Goal: Check status: Check status

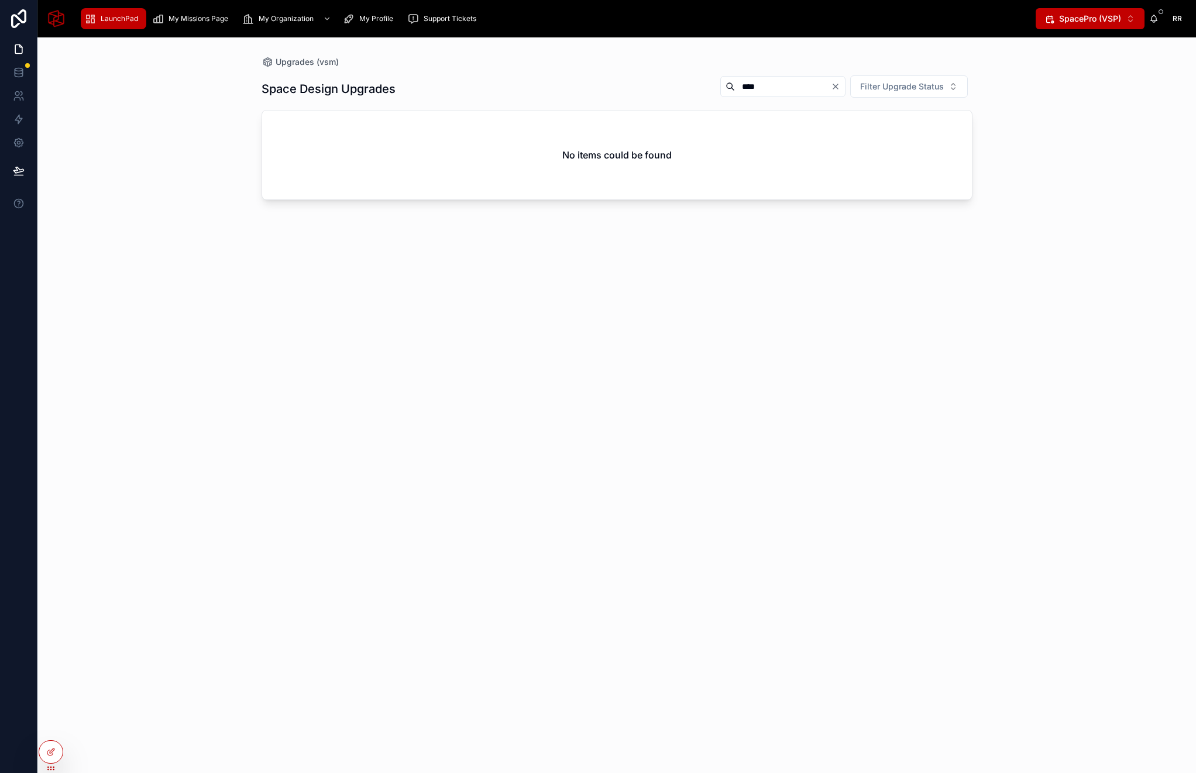
click at [106, 9] on div "LaunchPad" at bounding box center [113, 18] width 58 height 19
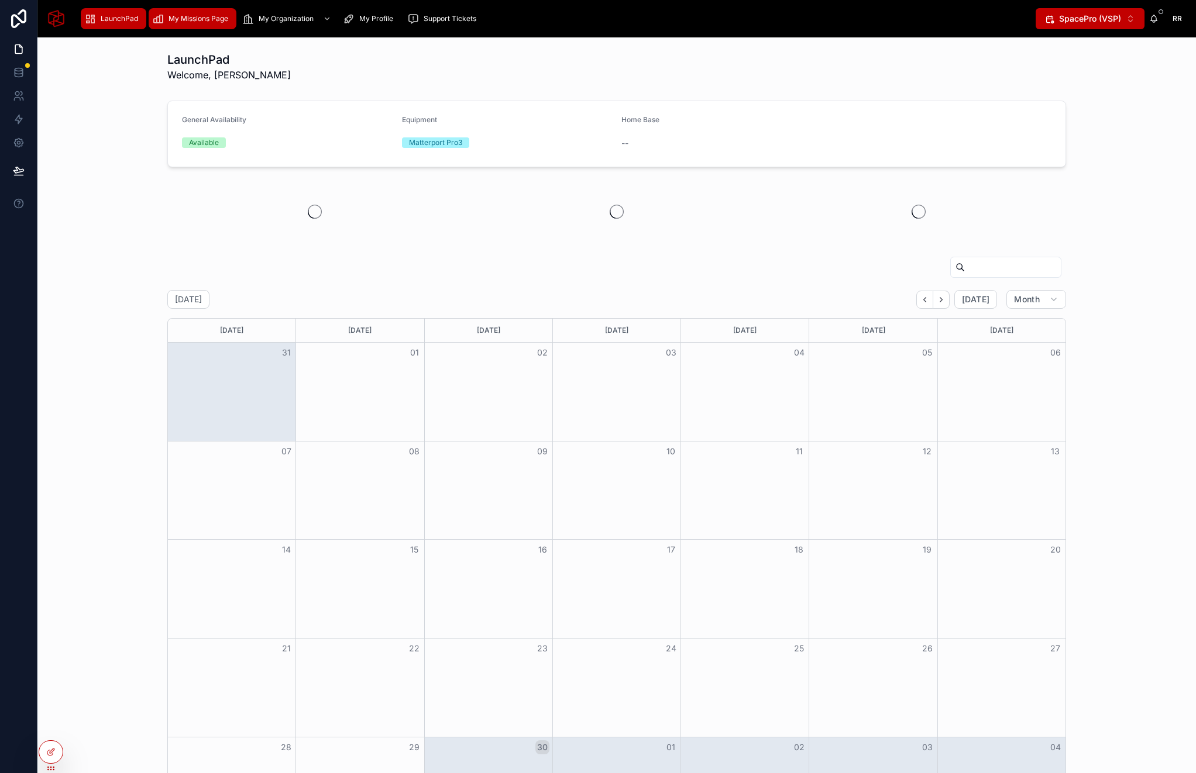
click at [198, 24] on div "My Missions Page" at bounding box center [192, 18] width 81 height 19
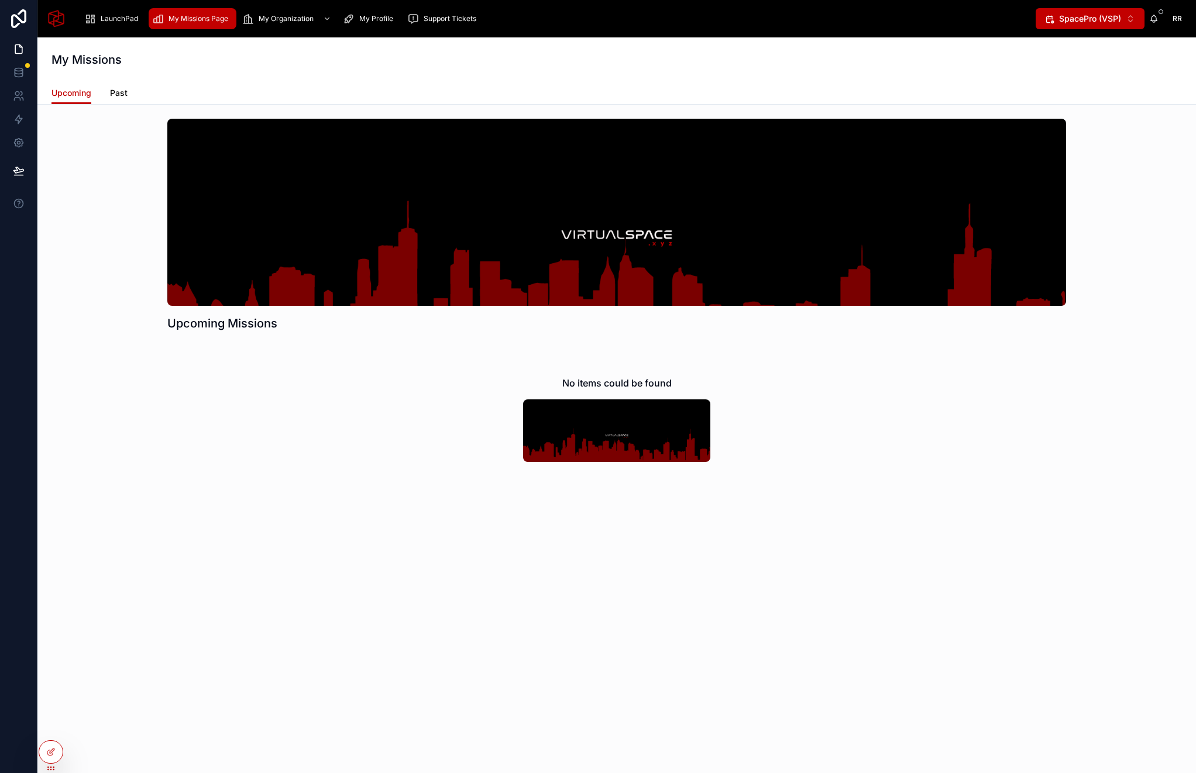
click at [119, 93] on span "Past" at bounding box center [119, 93] width 18 height 12
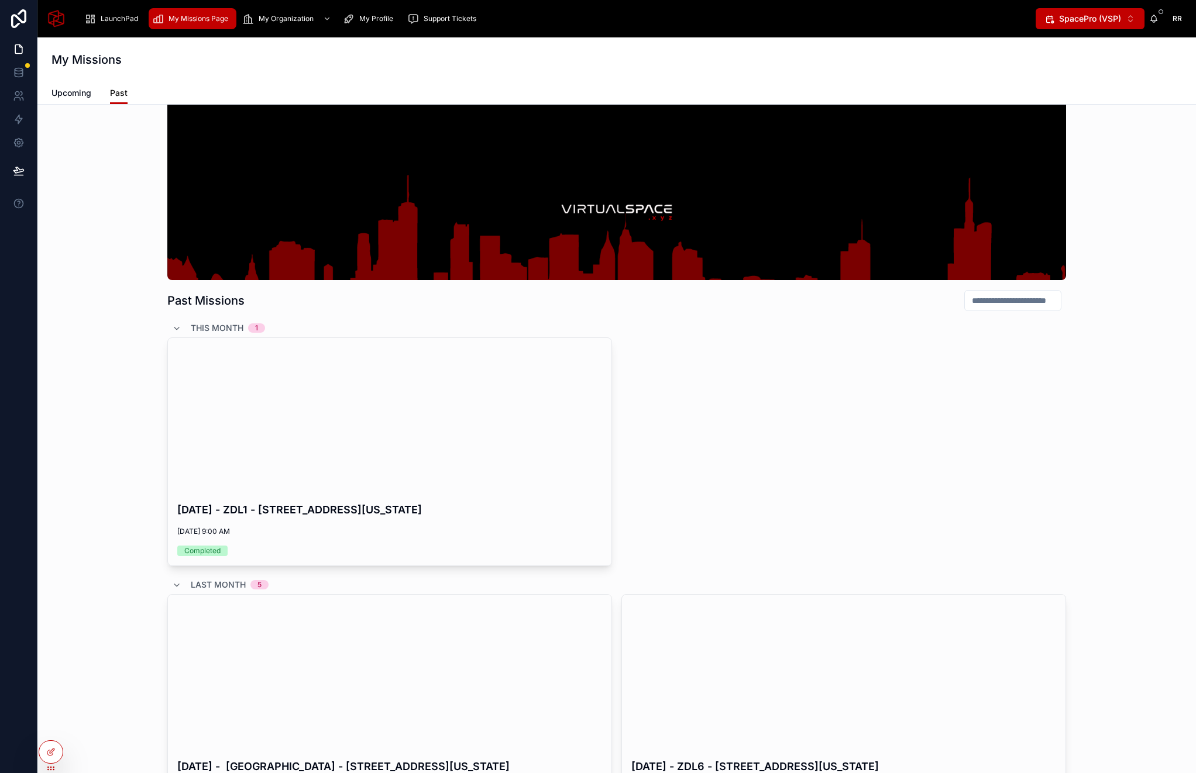
scroll to position [33, 0]
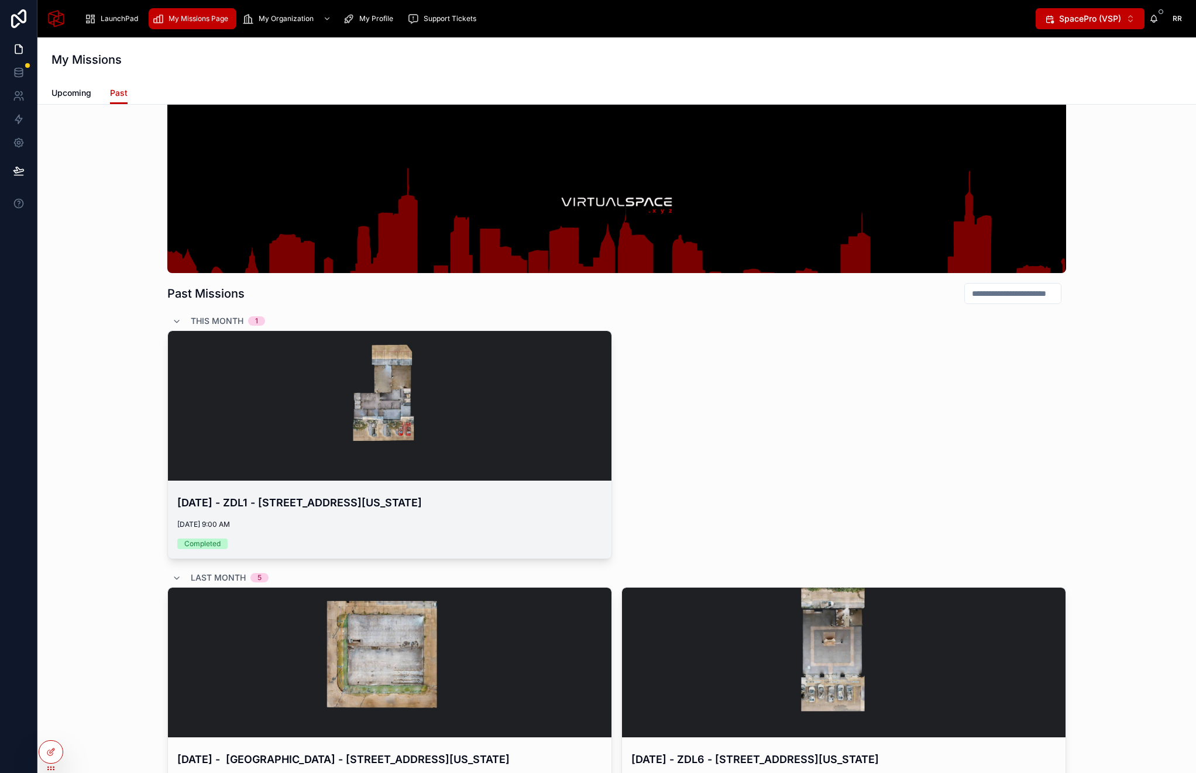
click at [355, 488] on div "[DATE] - ZDL1 - [STREET_ADDRESS][US_STATE] [DATE] 9:00 AM Completed" at bounding box center [389, 521] width 443 height 73
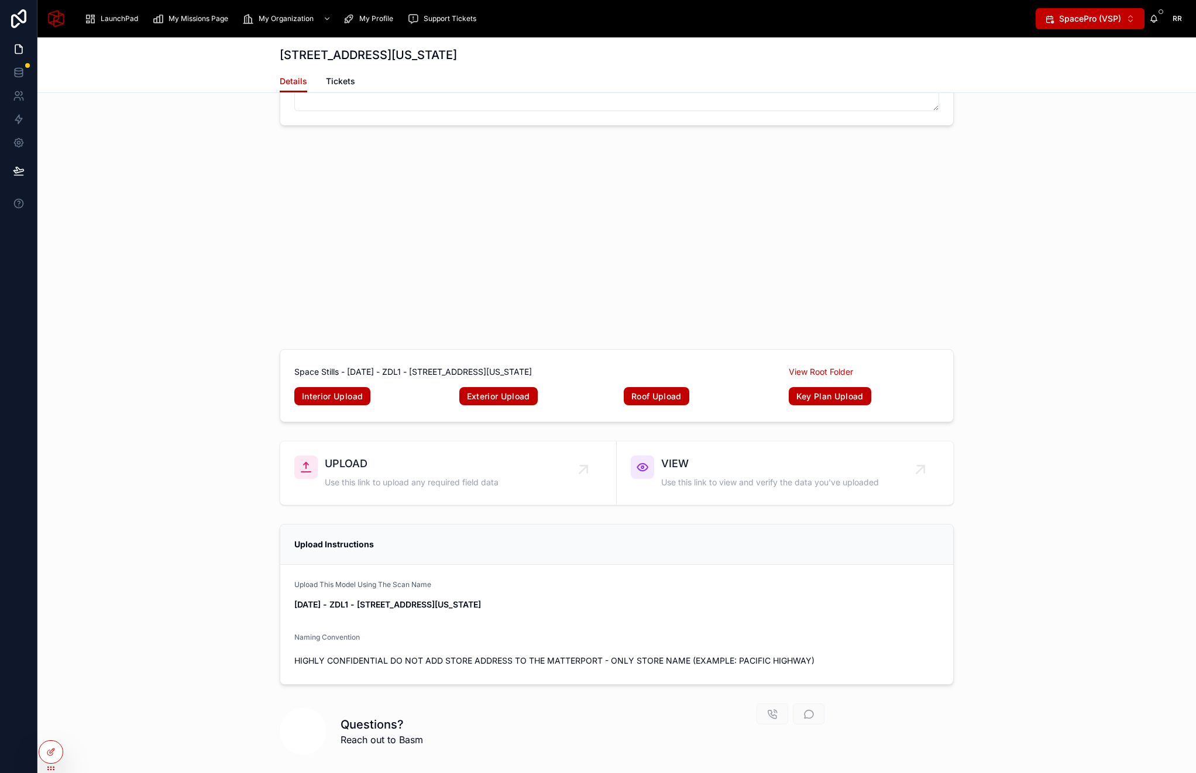
scroll to position [3023, 0]
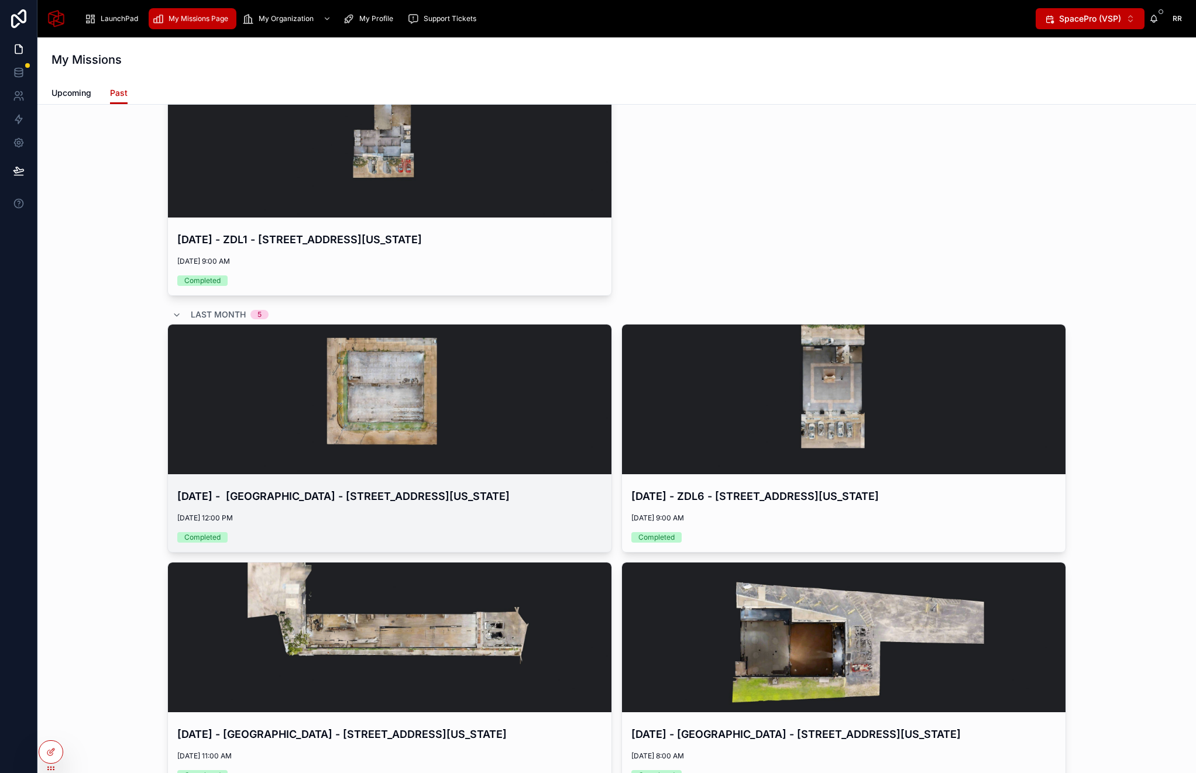
scroll to position [297, 0]
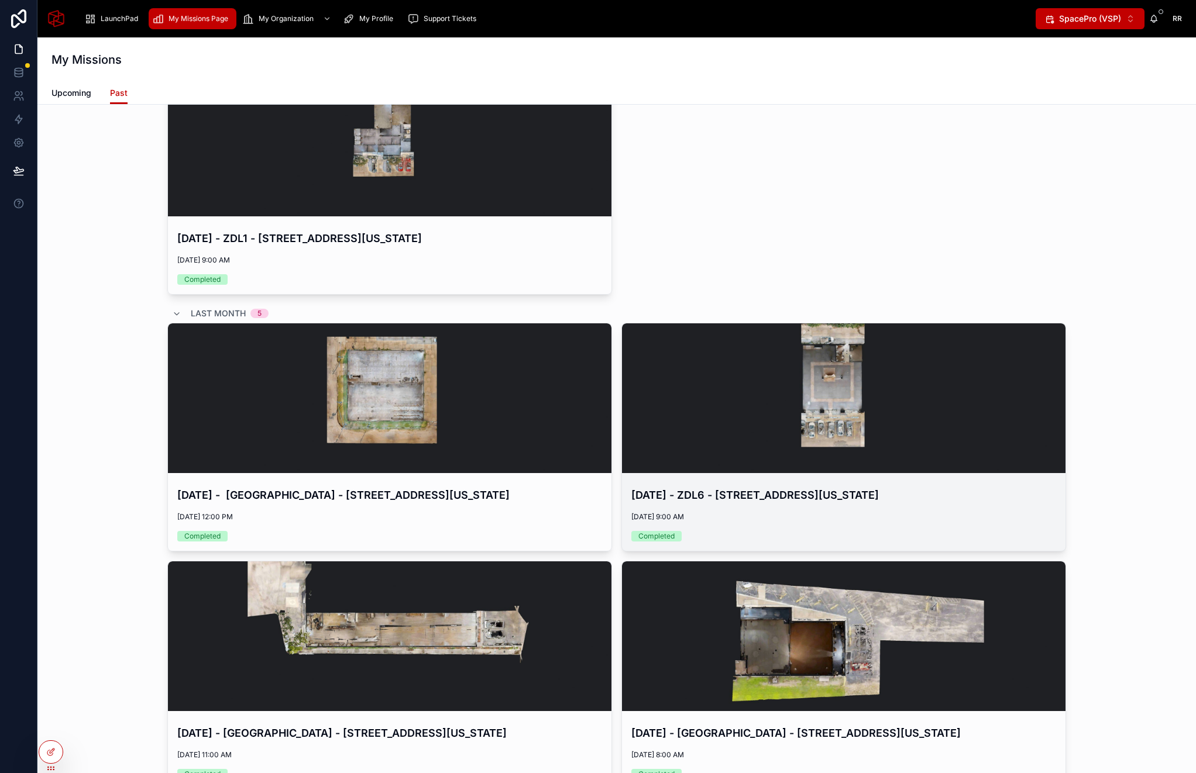
click at [810, 465] on div at bounding box center [843, 398] width 443 height 150
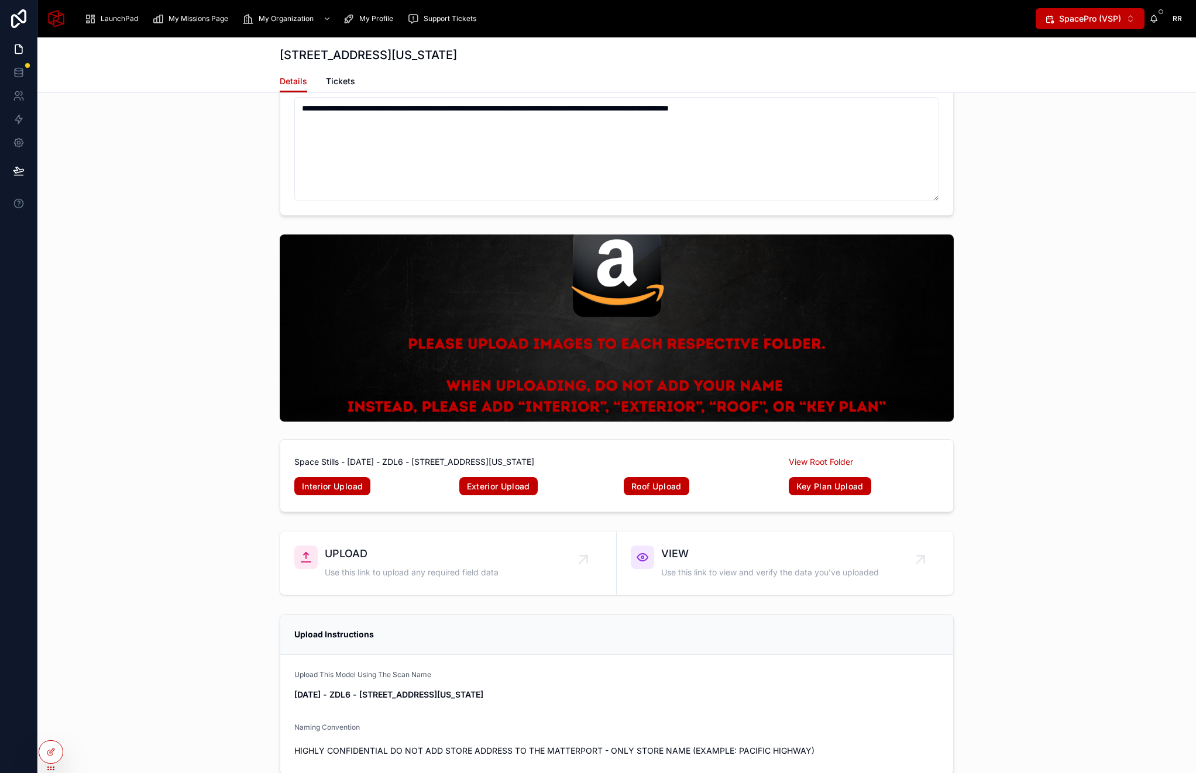
scroll to position [3005, 0]
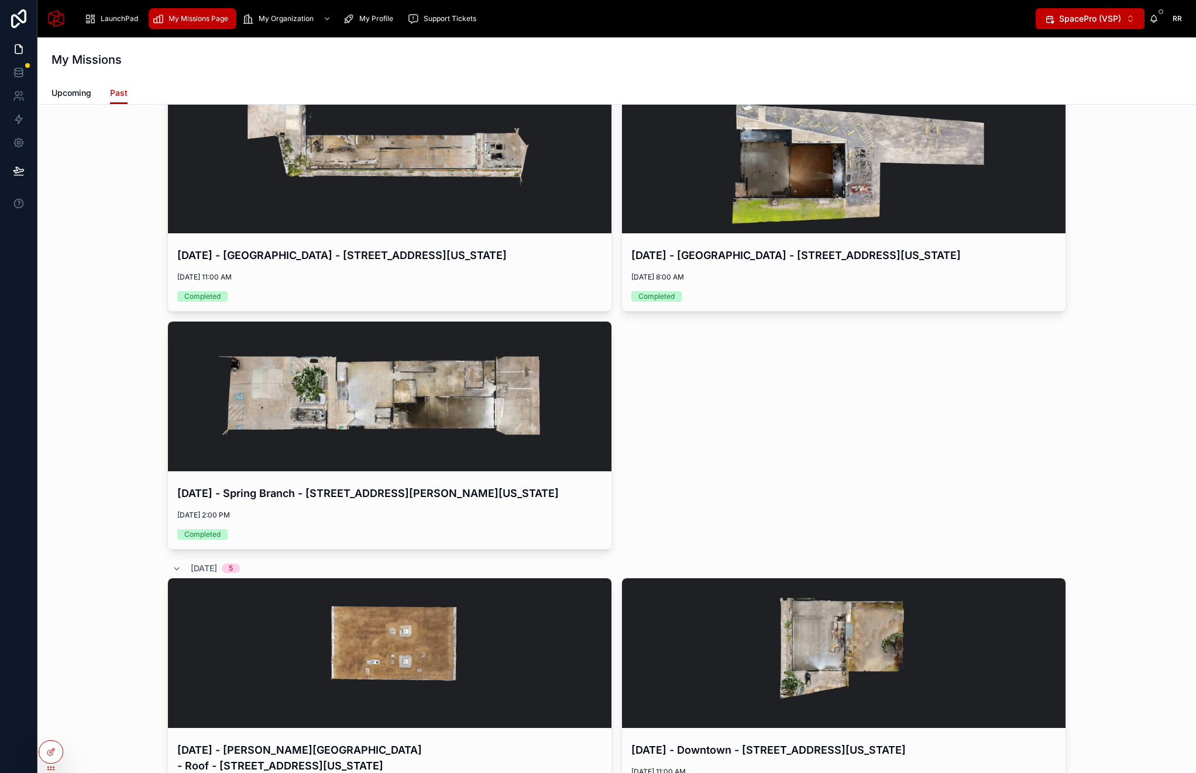
scroll to position [1435, 0]
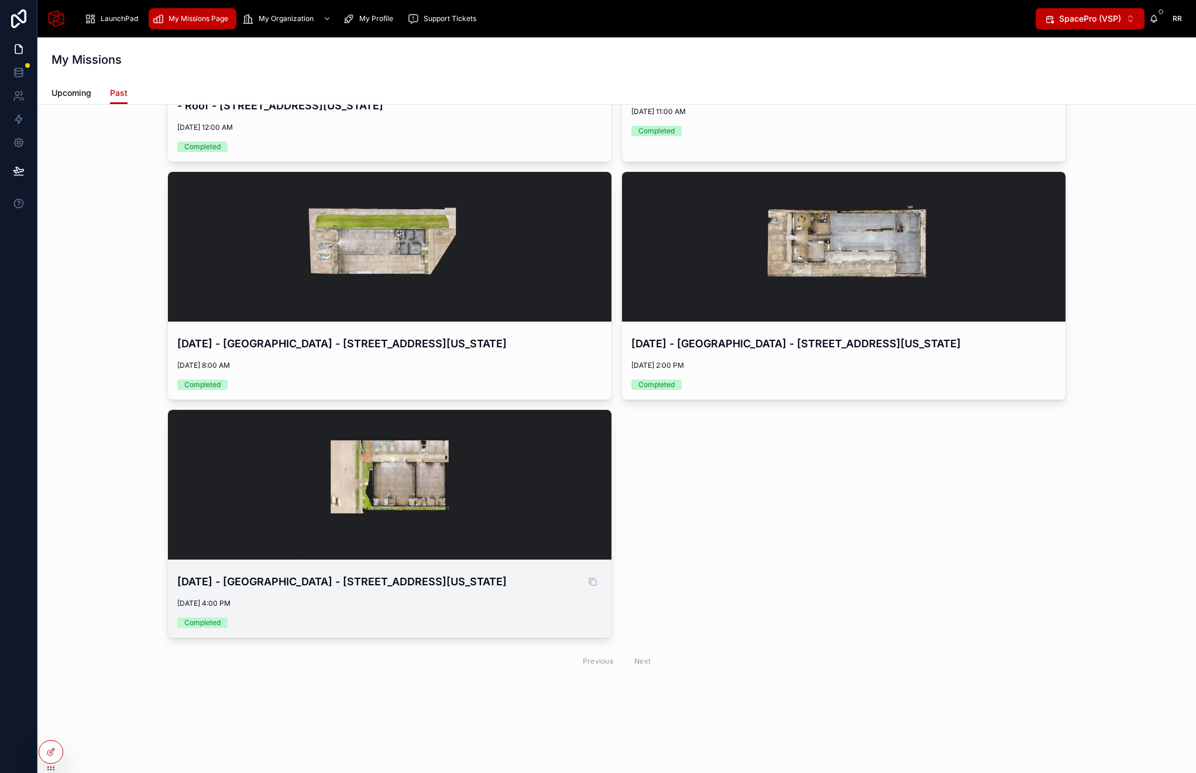
click at [297, 576] on h4 "[DATE] - [GEOGRAPHIC_DATA] - [STREET_ADDRESS][US_STATE]" at bounding box center [389, 582] width 425 height 16
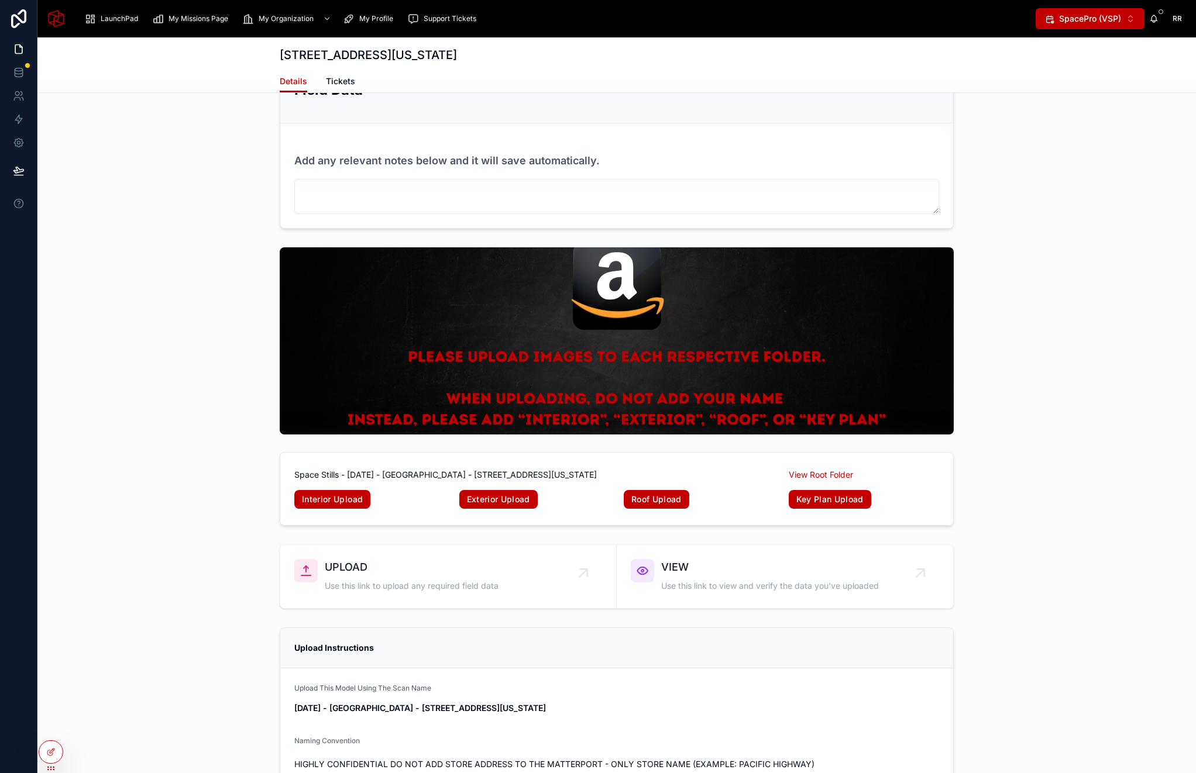
scroll to position [3518, 0]
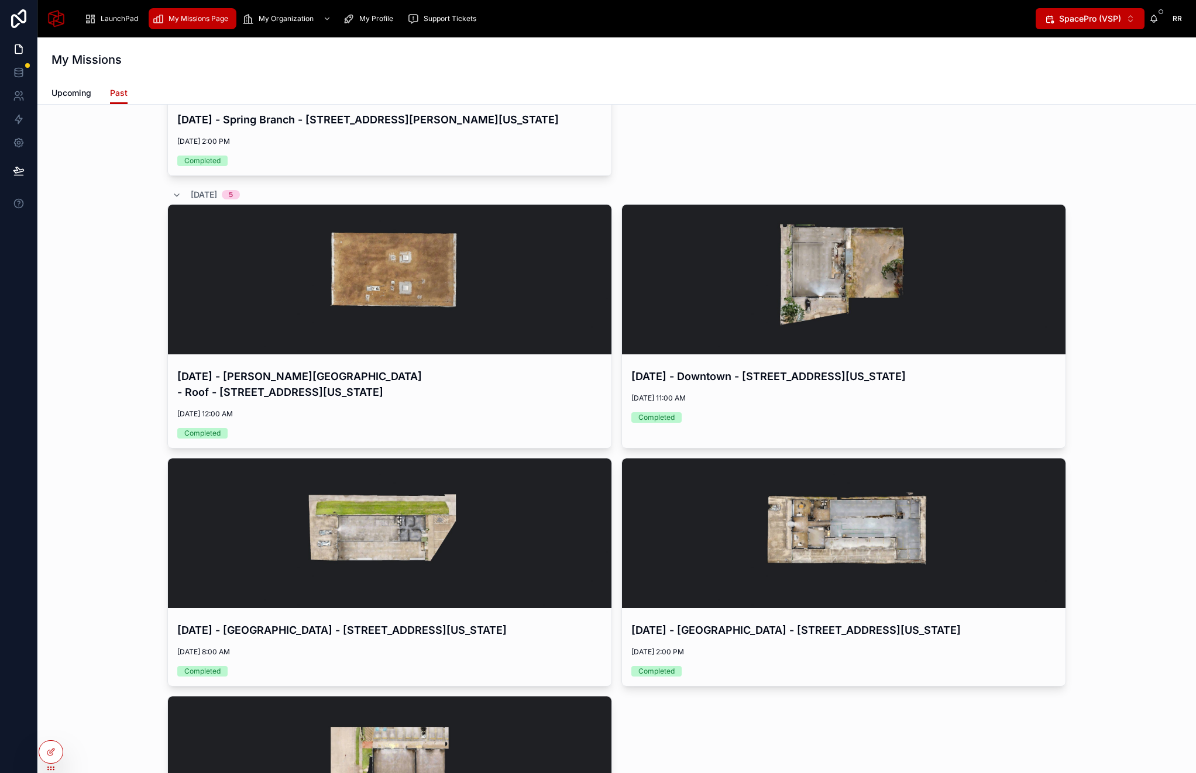
scroll to position [1435, 0]
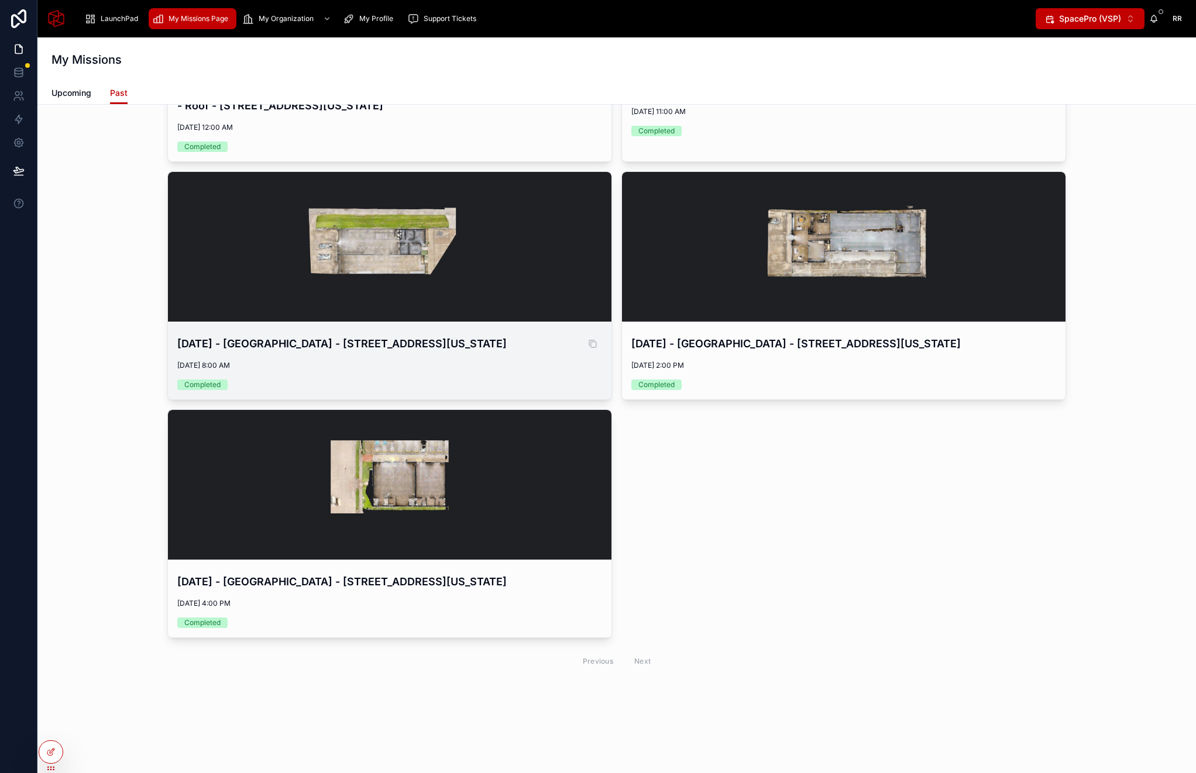
click at [288, 336] on h4 "[DATE] - [GEOGRAPHIC_DATA] - [STREET_ADDRESS][US_STATE]" at bounding box center [389, 344] width 425 height 16
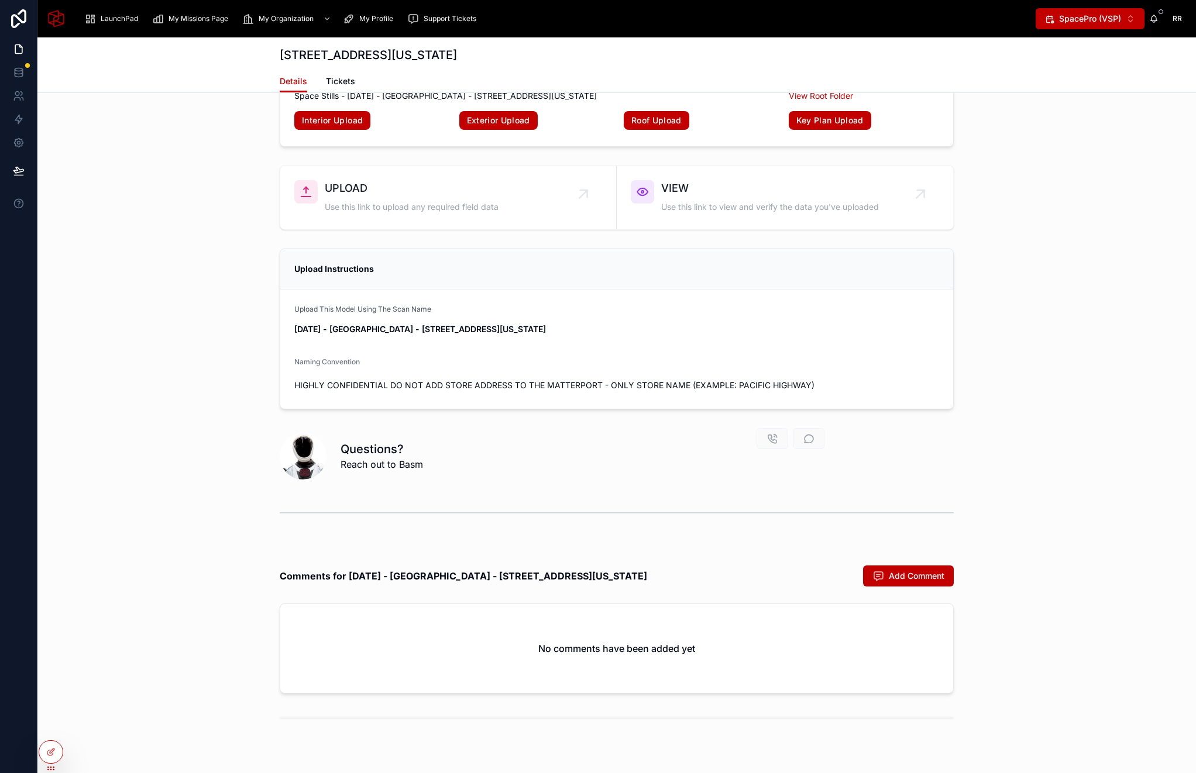
scroll to position [3890, 0]
